Goal: Task Accomplishment & Management: Manage account settings

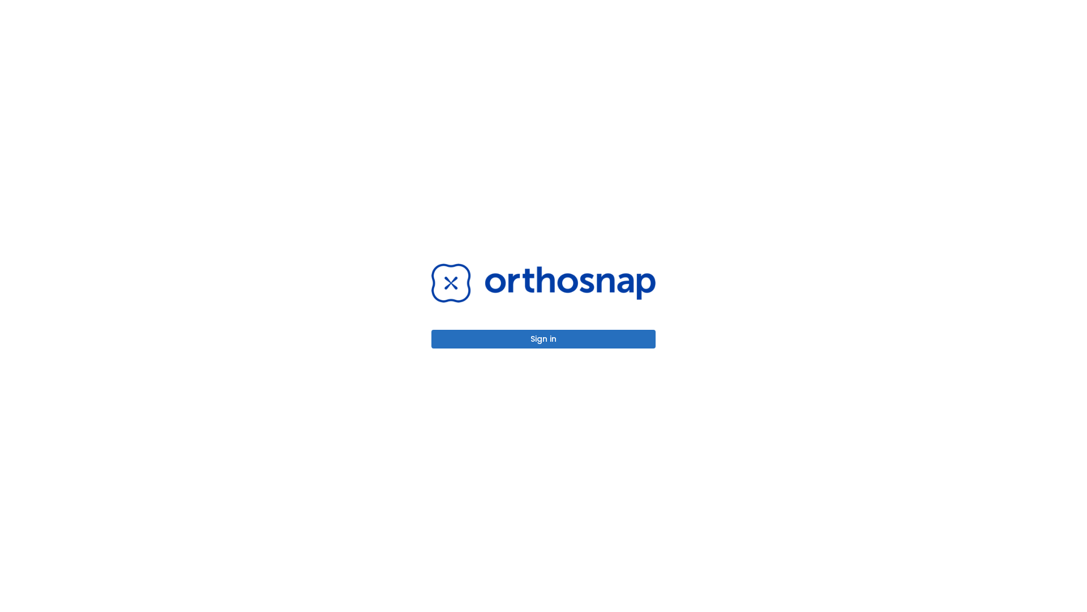
click at [544, 339] on button "Sign in" at bounding box center [543, 339] width 224 height 19
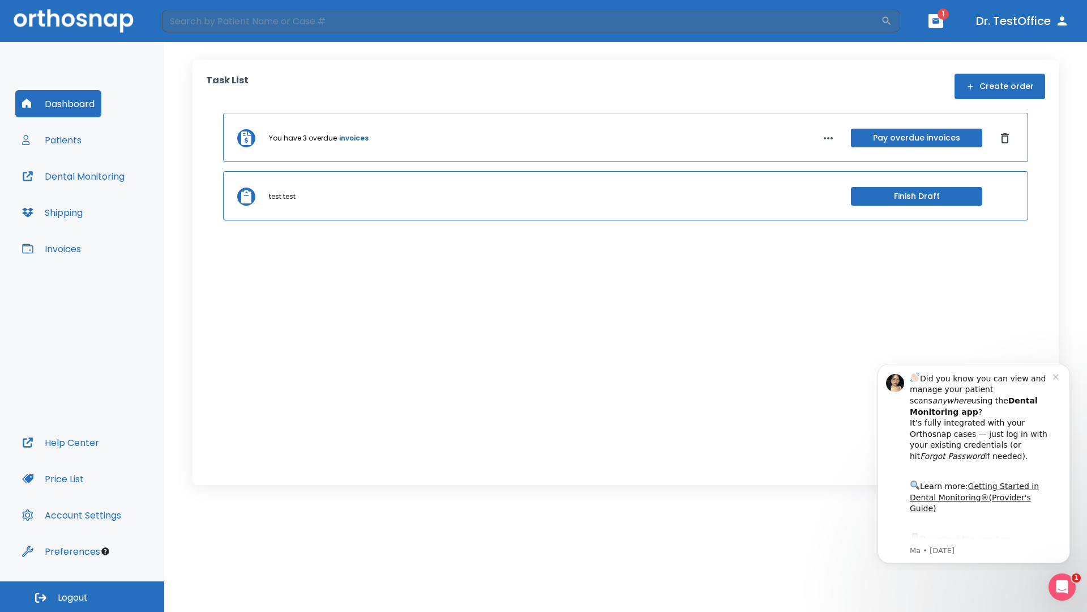
click at [82, 596] on span "Logout" at bounding box center [73, 597] width 30 height 12
